Goal: Information Seeking & Learning: Learn about a topic

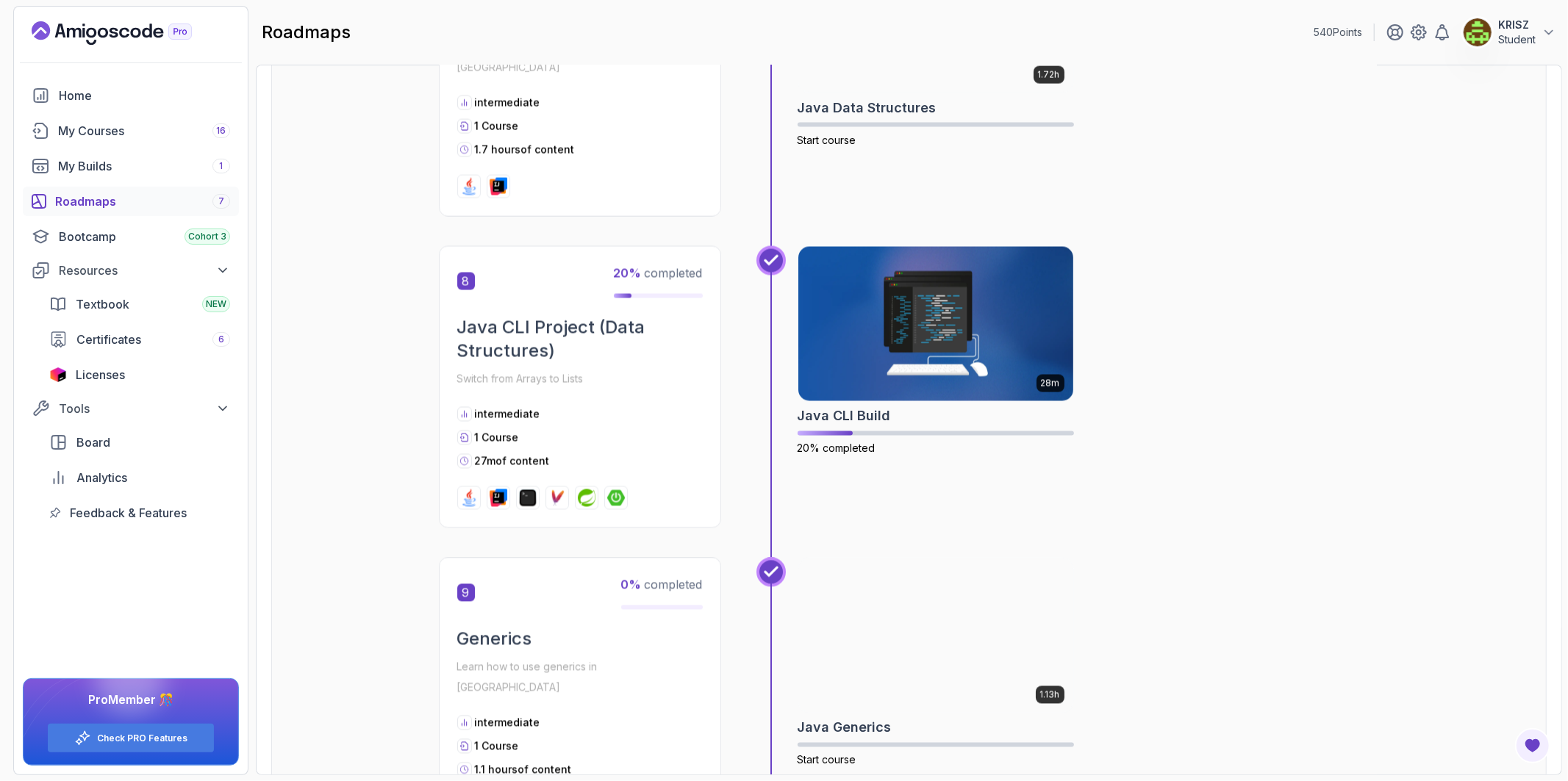
scroll to position [2183, 0]
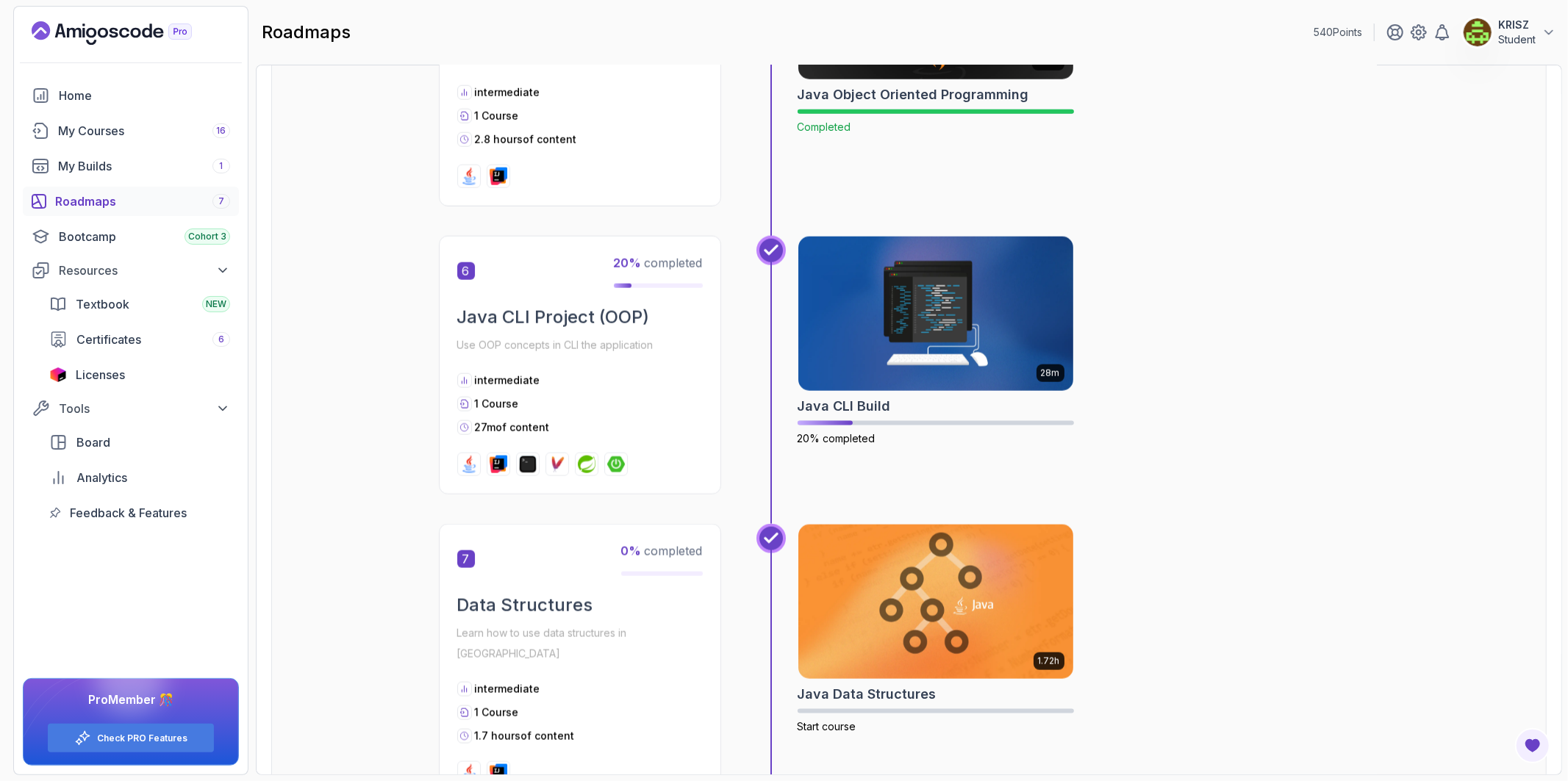
scroll to position [1611, 0]
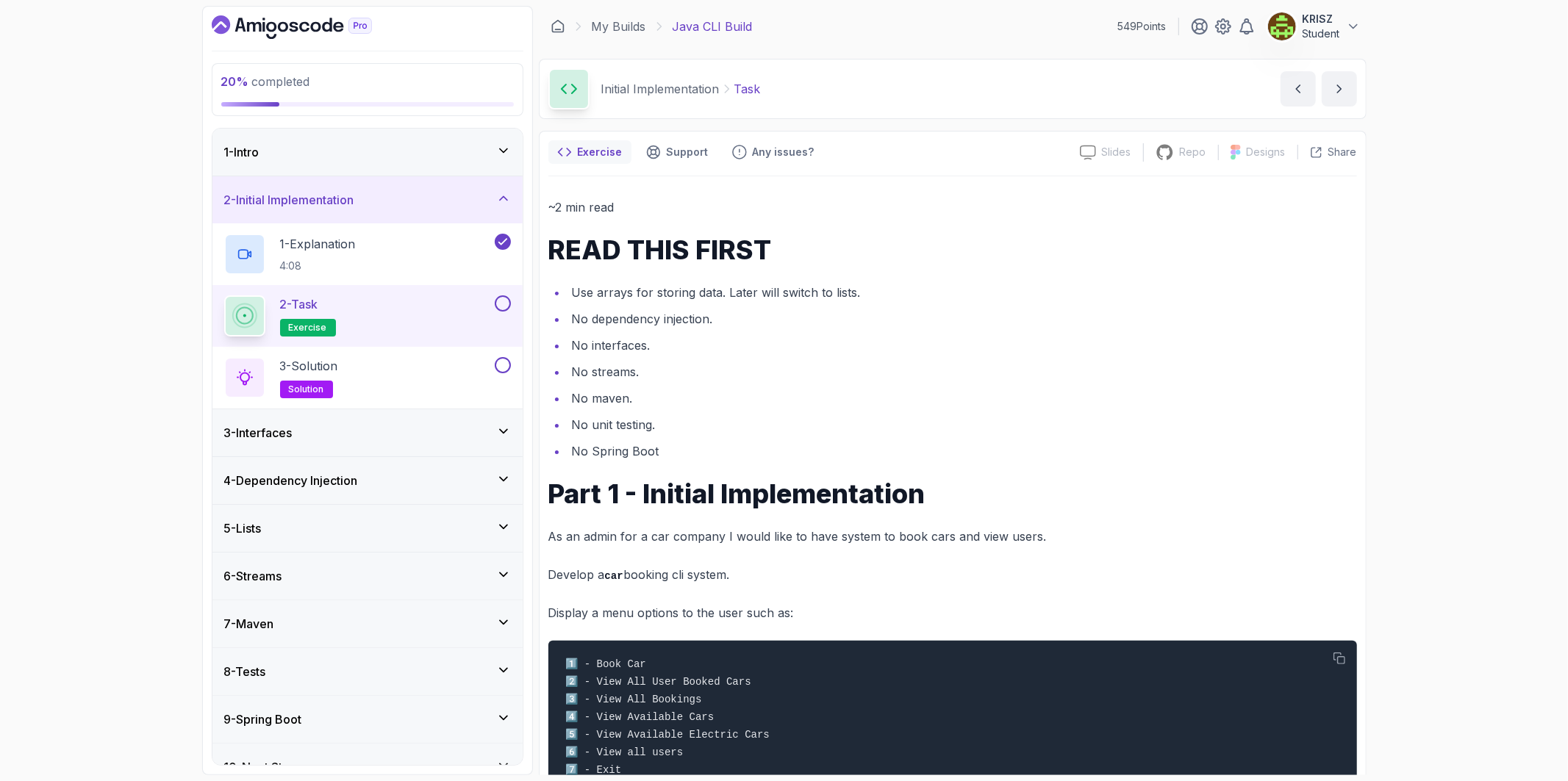
scroll to position [26, 0]
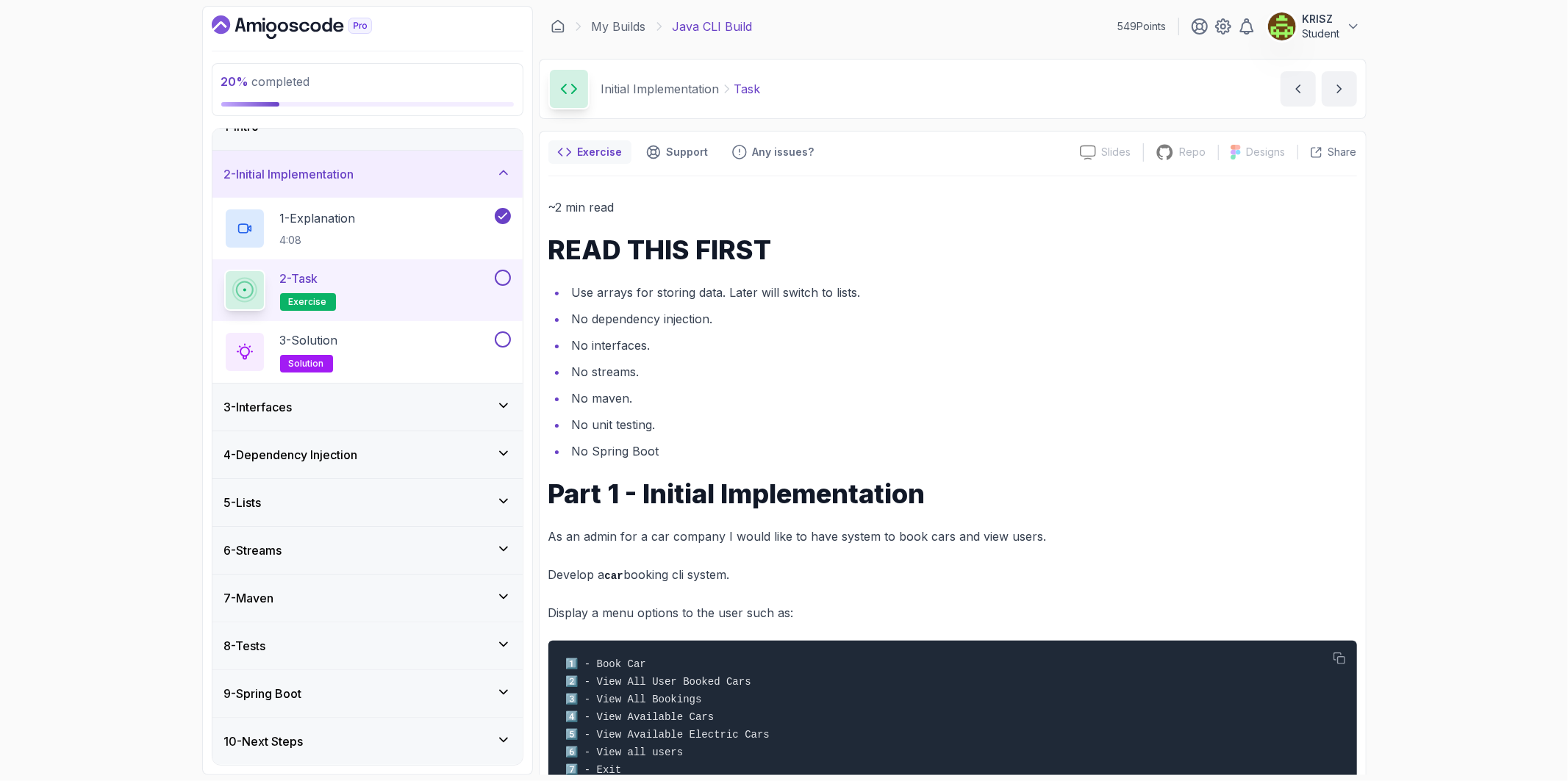
click at [398, 186] on div "2 - Initial Implementation" at bounding box center [367, 174] width 310 height 47
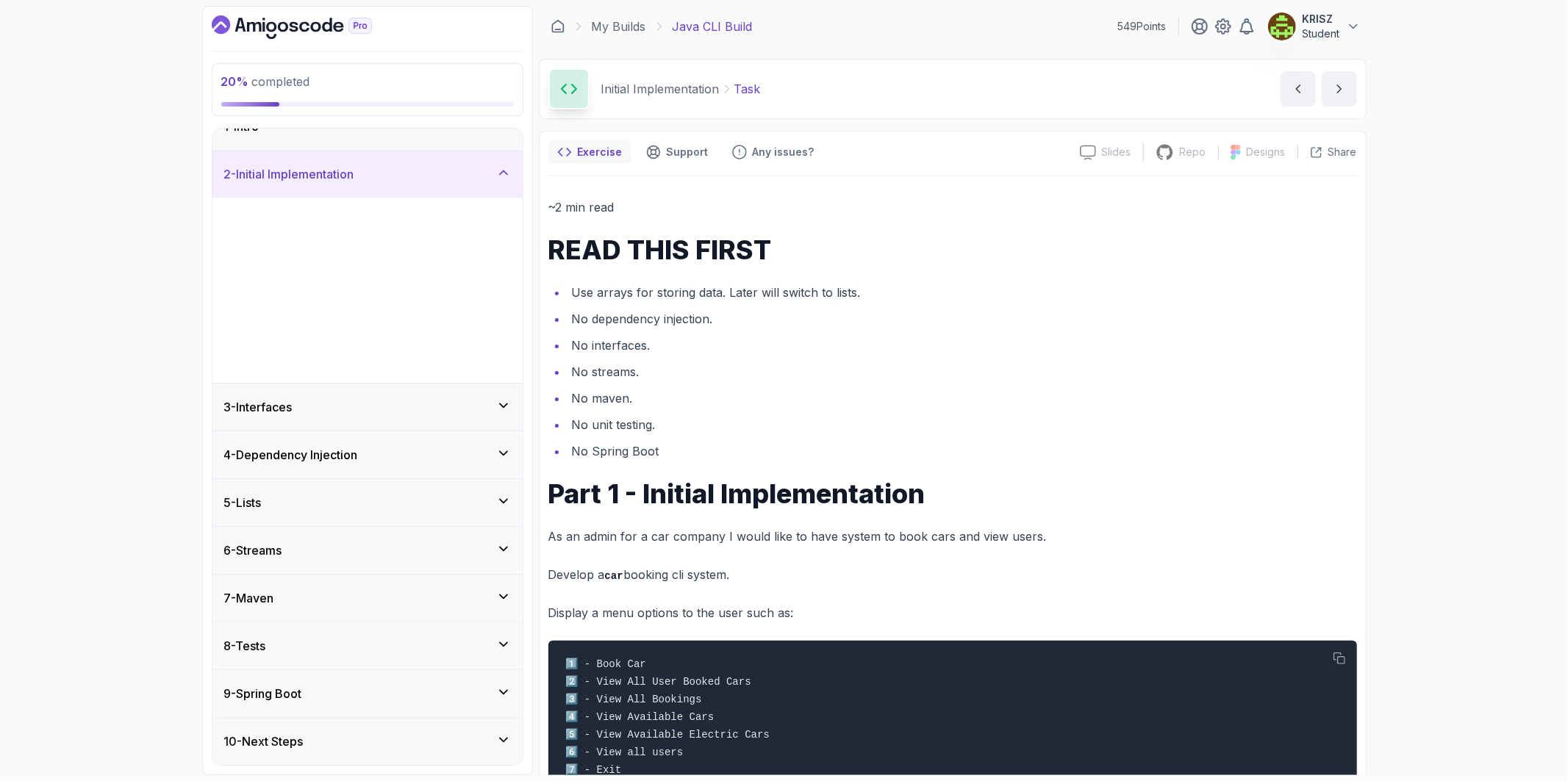
scroll to position [0, 0]
